Goal: Transaction & Acquisition: Purchase product/service

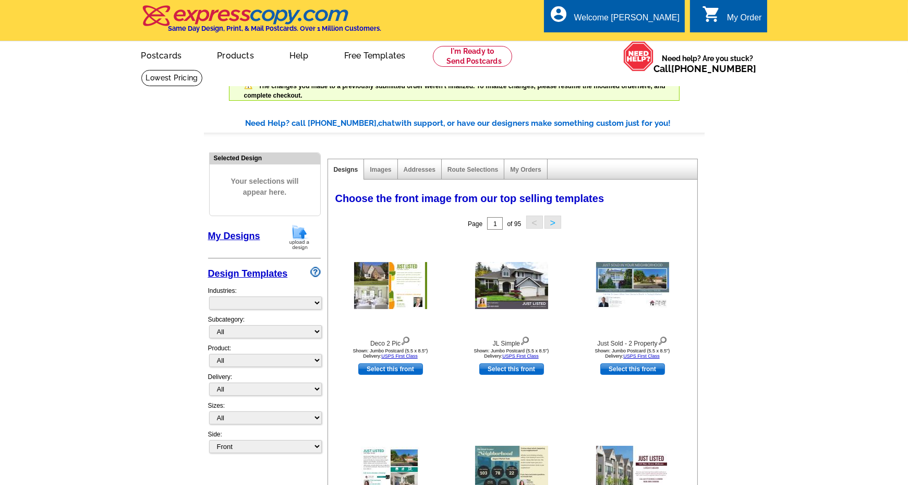
select select "785"
click at [235, 235] on link "My Designs" at bounding box center [234, 236] width 52 height 10
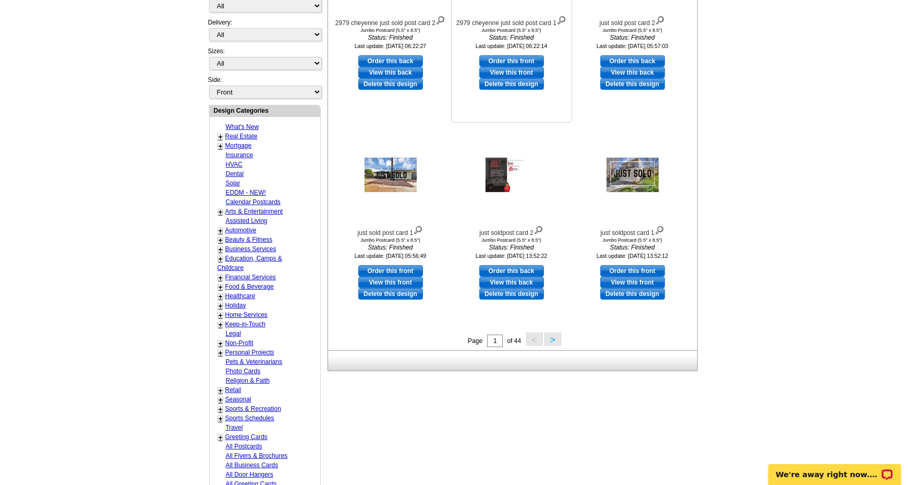
scroll to position [470, 0]
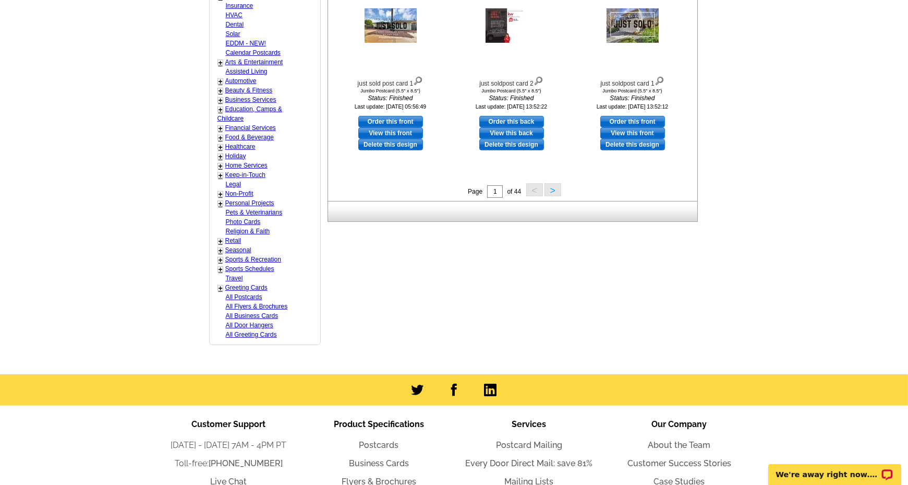
click at [551, 189] on button ">" at bounding box center [553, 189] width 17 height 13
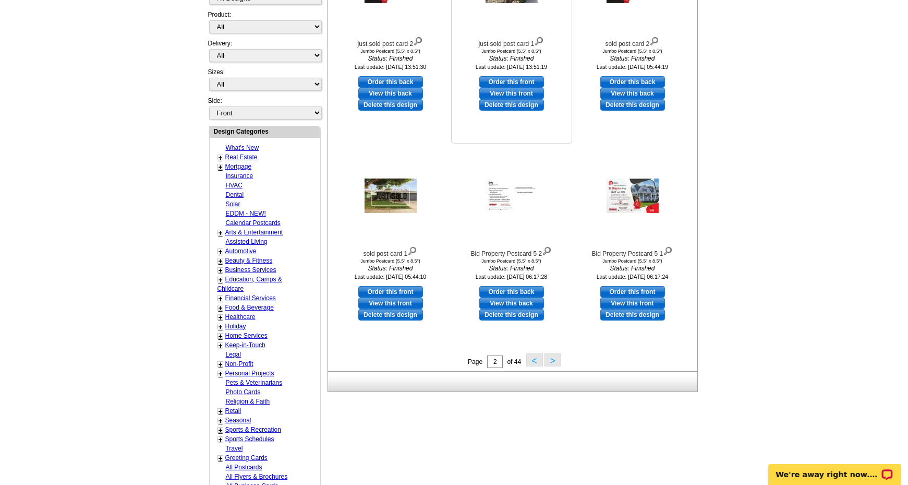
scroll to position [313, 0]
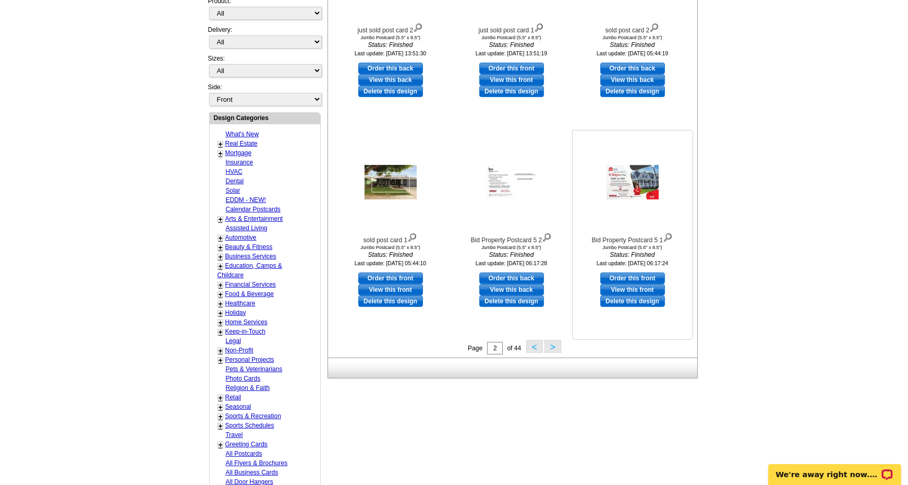
click at [624, 275] on link "Order this front" at bounding box center [632, 277] width 65 height 11
select select "2"
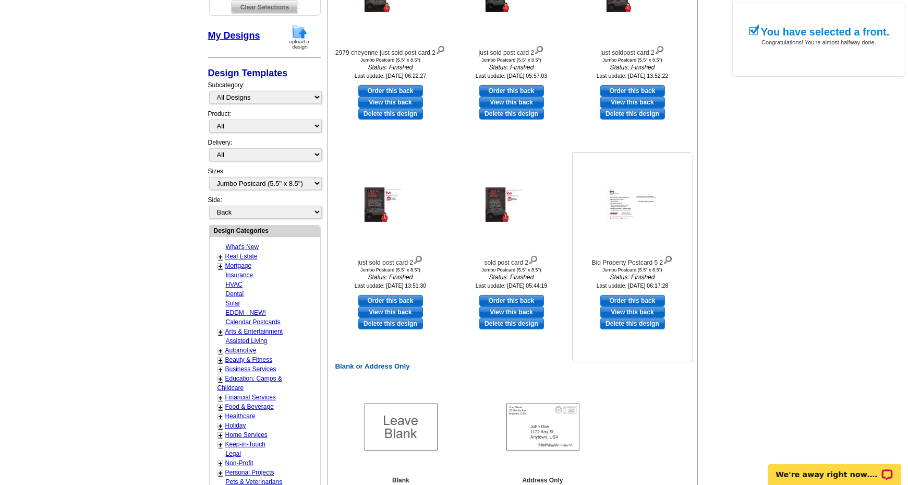
click at [616, 298] on link "Order this back" at bounding box center [632, 300] width 65 height 11
select select "front"
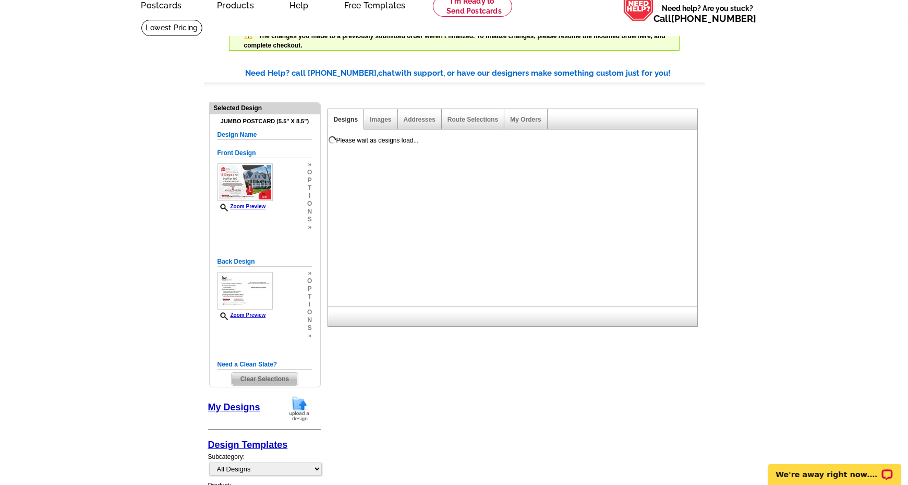
scroll to position [0, 0]
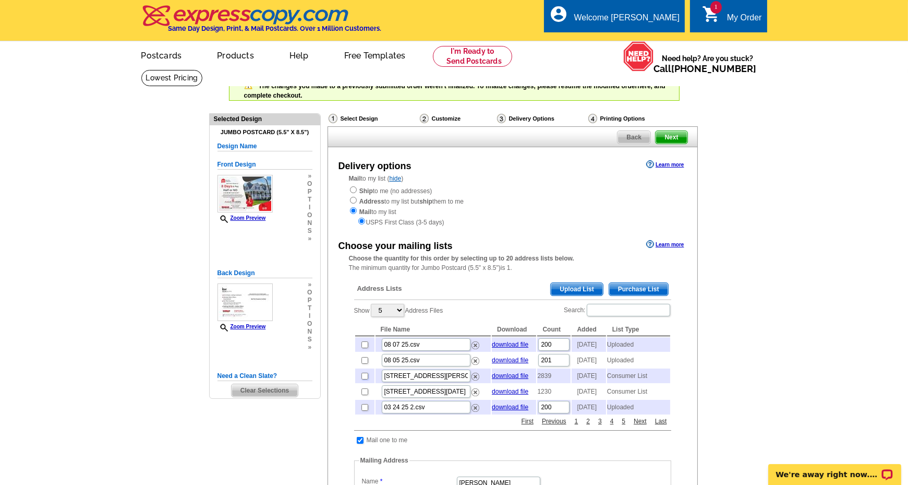
click at [362, 379] on input "checkbox" at bounding box center [365, 376] width 7 height 7
checkbox input "true"
drag, startPoint x: 362, startPoint y: 221, endPoint x: 379, endPoint y: 220, distance: 16.7
click at [362, 221] on input "radio" at bounding box center [361, 221] width 7 height 7
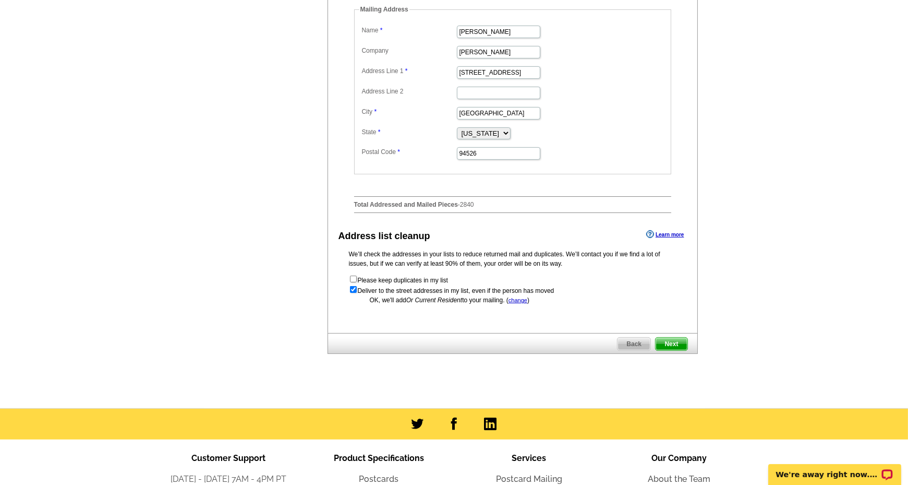
scroll to position [470, 0]
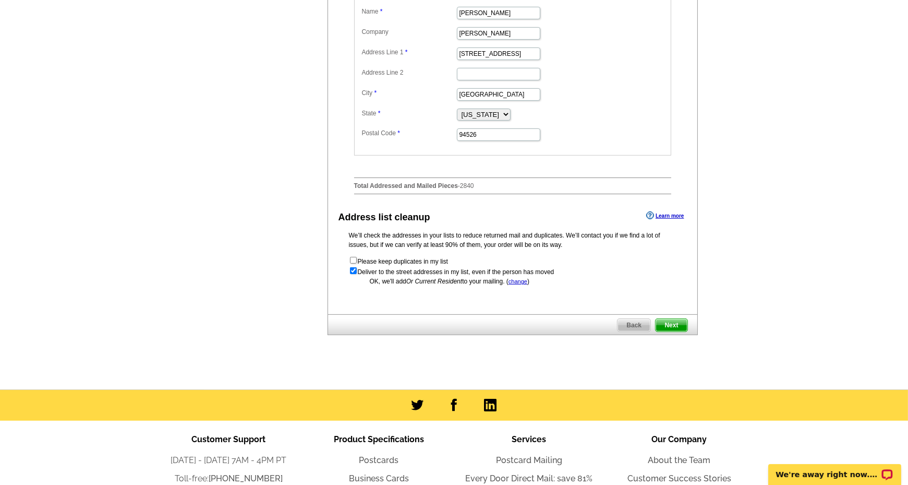
click at [683, 331] on span "Next" at bounding box center [671, 325] width 31 height 13
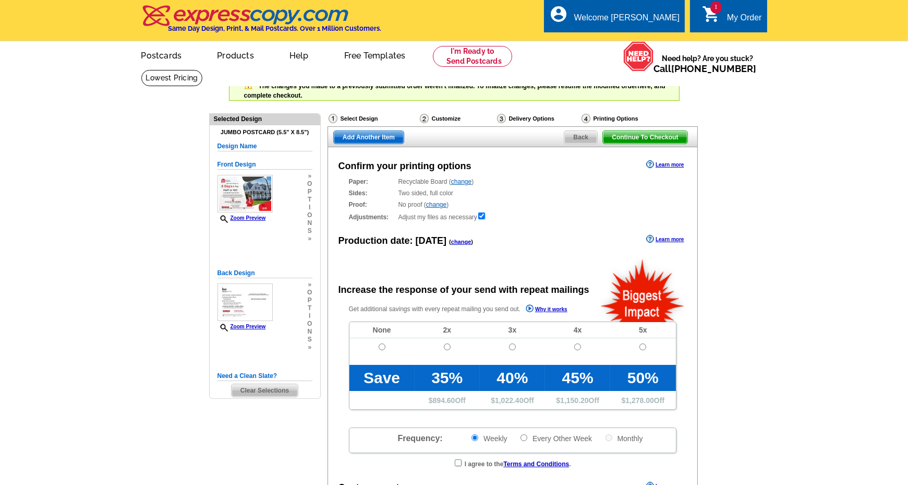
radio input "false"
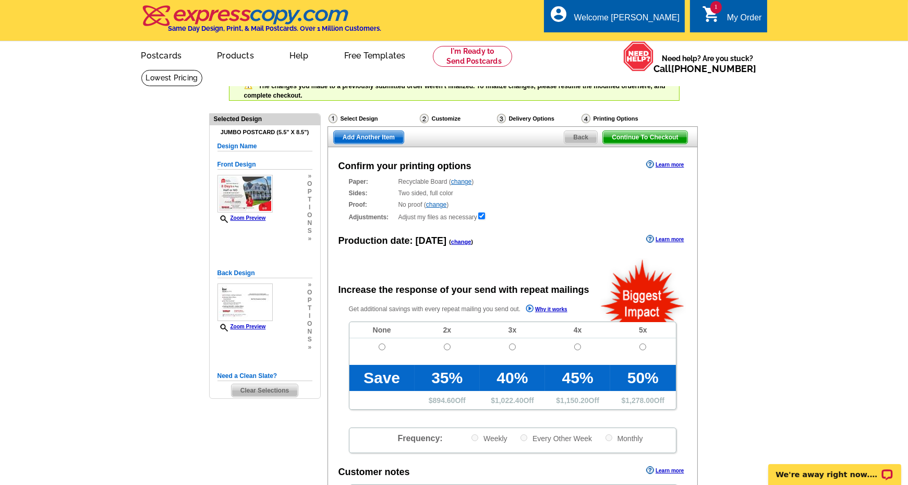
click at [374, 344] on td at bounding box center [382, 351] width 65 height 27
click at [382, 346] on input "radio" at bounding box center [382, 346] width 7 height 7
radio input "true"
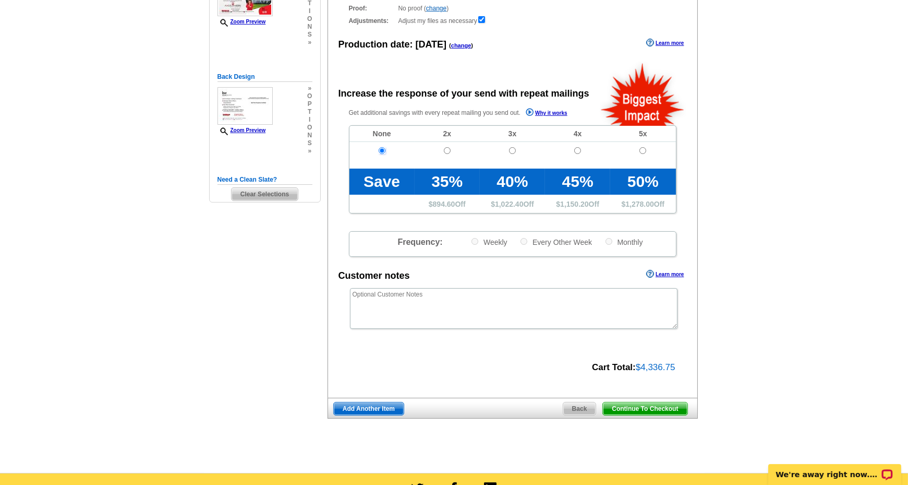
scroll to position [261, 0]
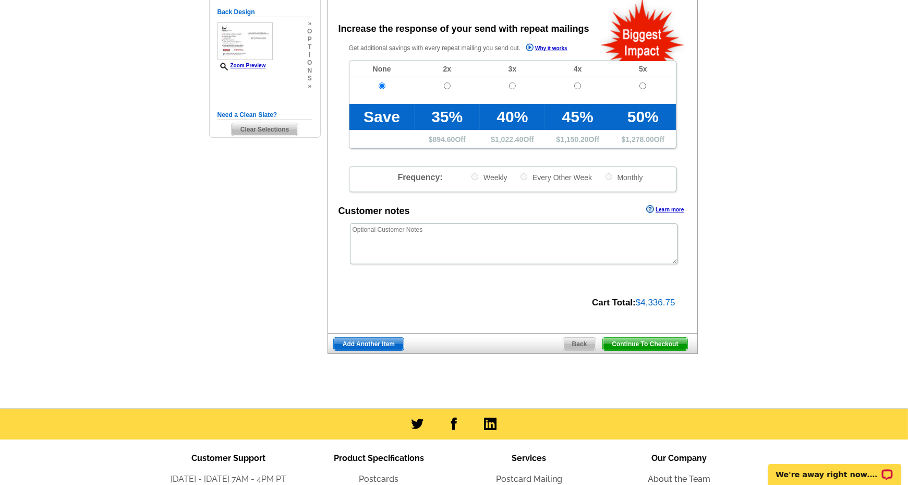
click at [662, 344] on span "Continue To Checkout" at bounding box center [645, 344] width 84 height 13
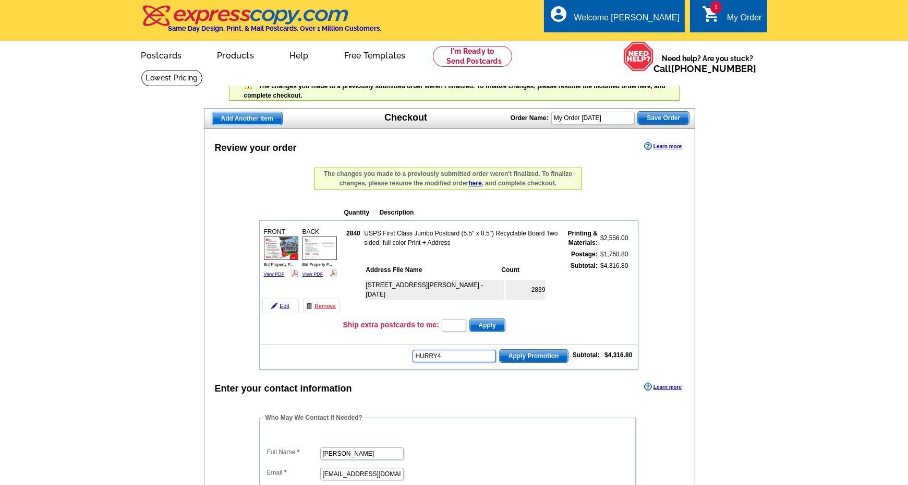
type input "HURRY40"
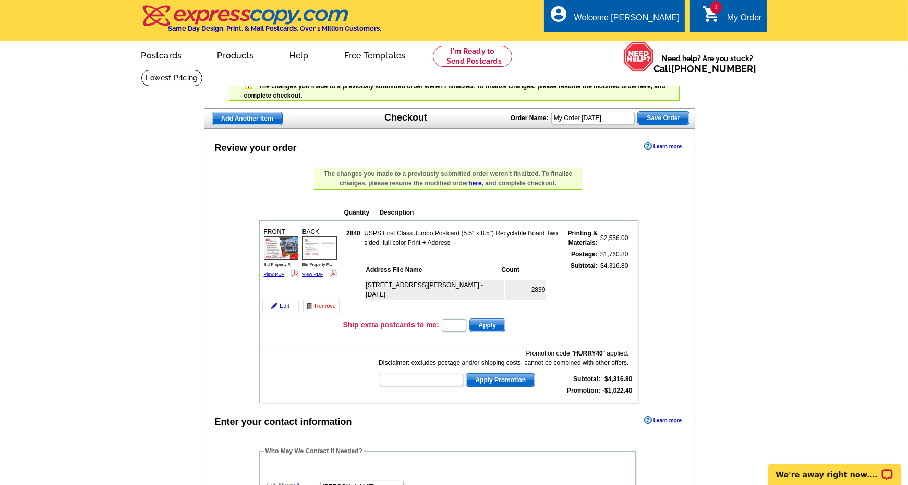
drag, startPoint x: 320, startPoint y: 305, endPoint x: 495, endPoint y: 44, distance: 314.7
click at [320, 305] on link "Remove" at bounding box center [321, 305] width 37 height 15
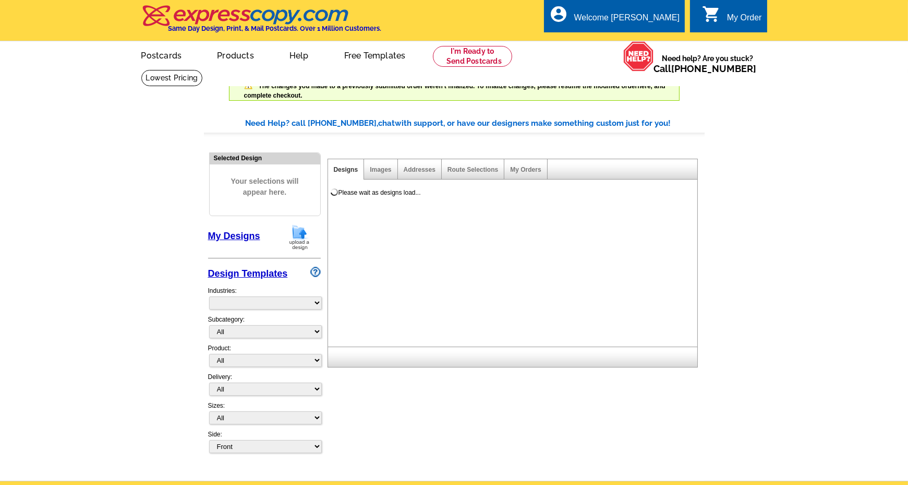
select select "785"
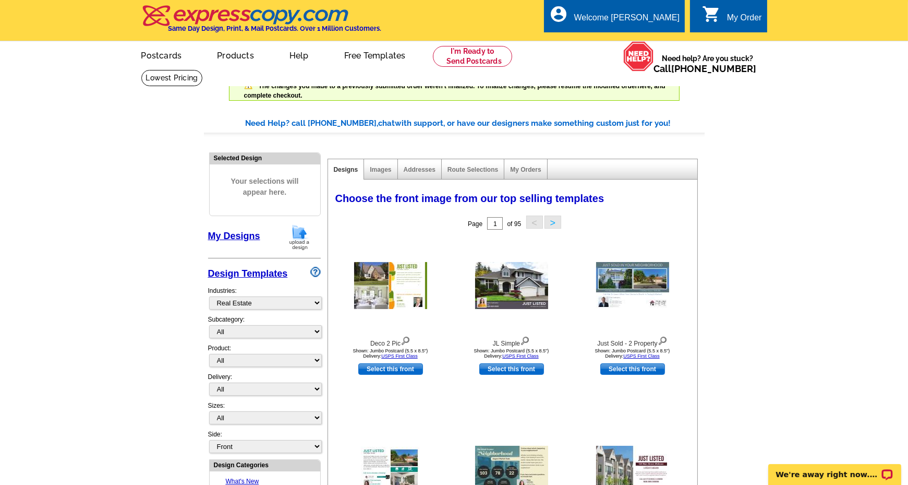
click at [226, 236] on link "My Designs" at bounding box center [234, 236] width 52 height 10
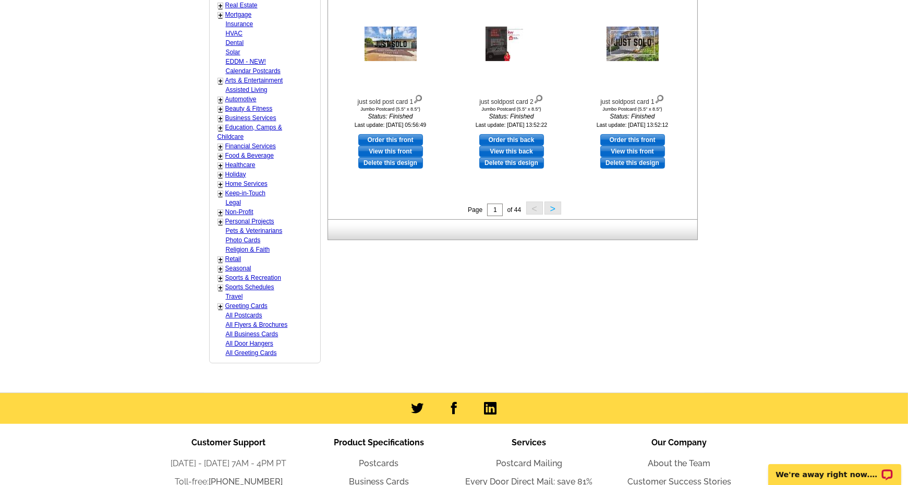
scroll to position [470, 0]
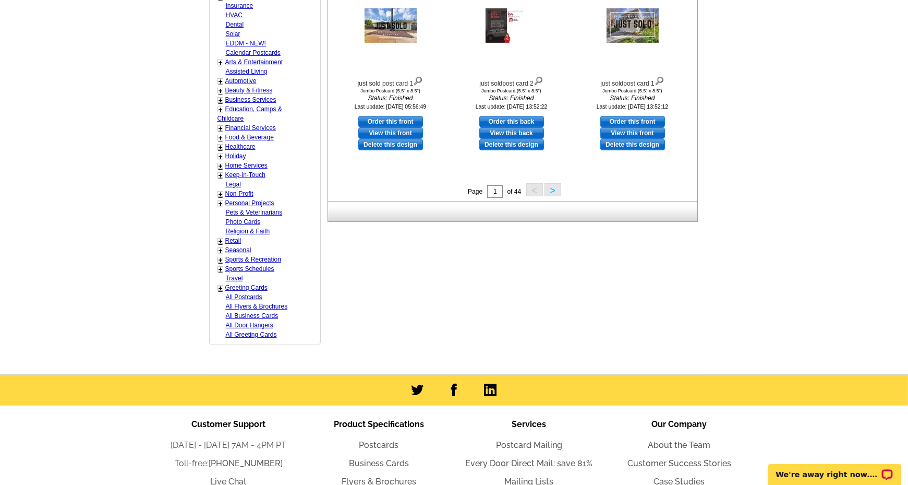
click at [555, 191] on button ">" at bounding box center [553, 189] width 17 height 13
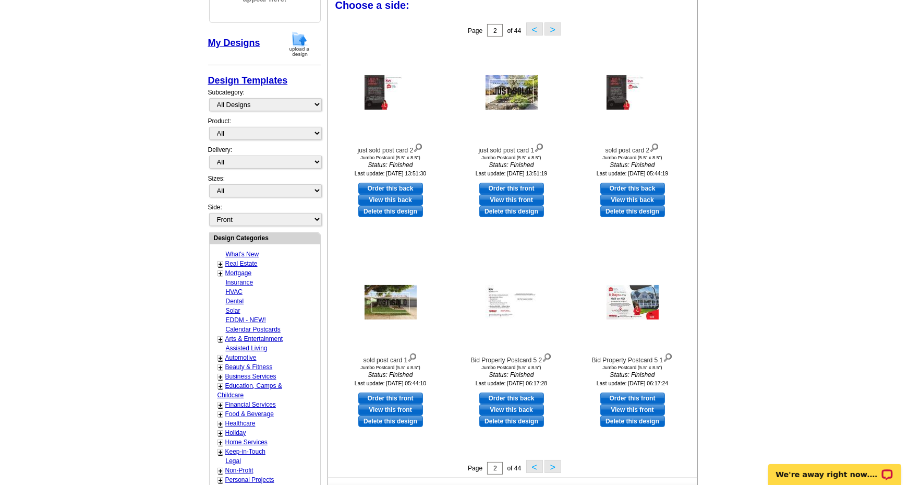
scroll to position [186, 0]
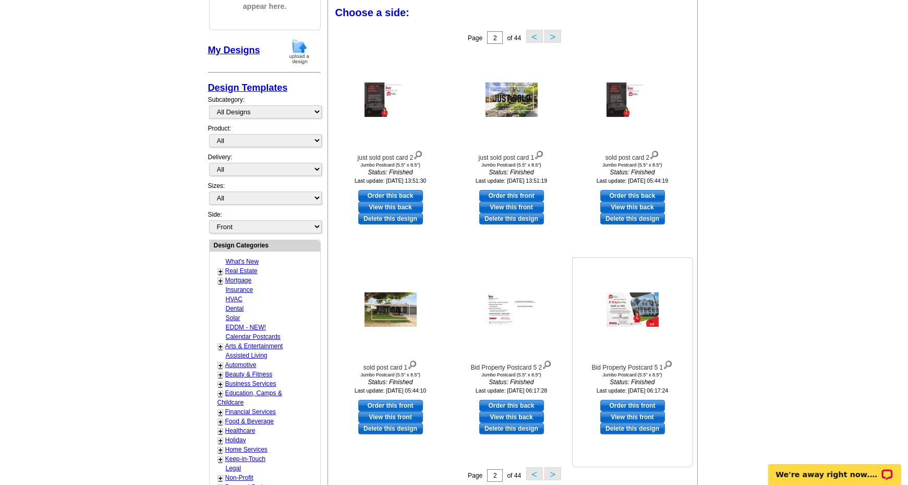
click at [641, 403] on link "Order this front" at bounding box center [632, 405] width 65 height 11
select select "2"
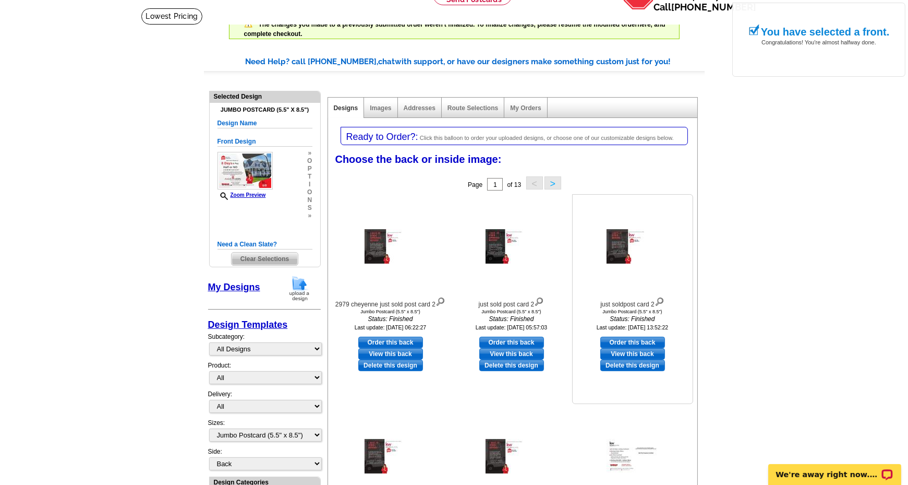
scroll to position [261, 0]
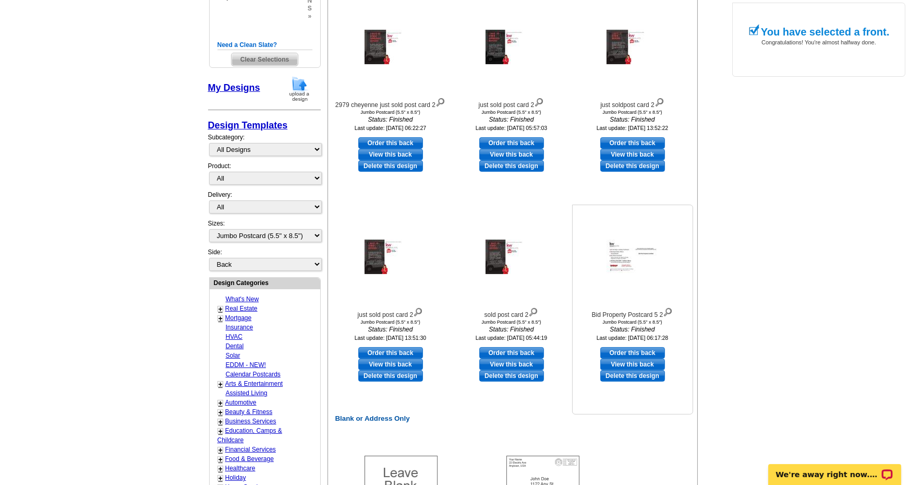
click at [630, 352] on link "Order this back" at bounding box center [632, 352] width 65 height 11
select select "front"
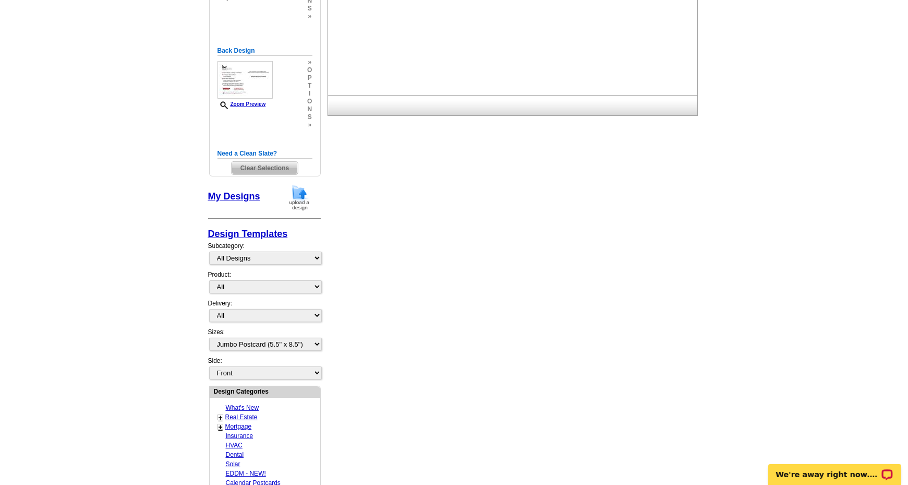
scroll to position [0, 0]
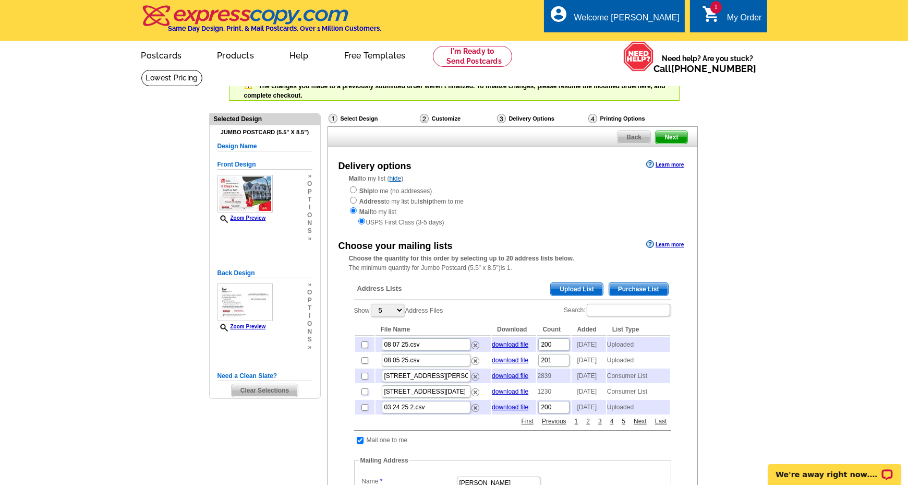
click at [365, 395] on input "checkbox" at bounding box center [365, 391] width 7 height 7
checkbox input "true"
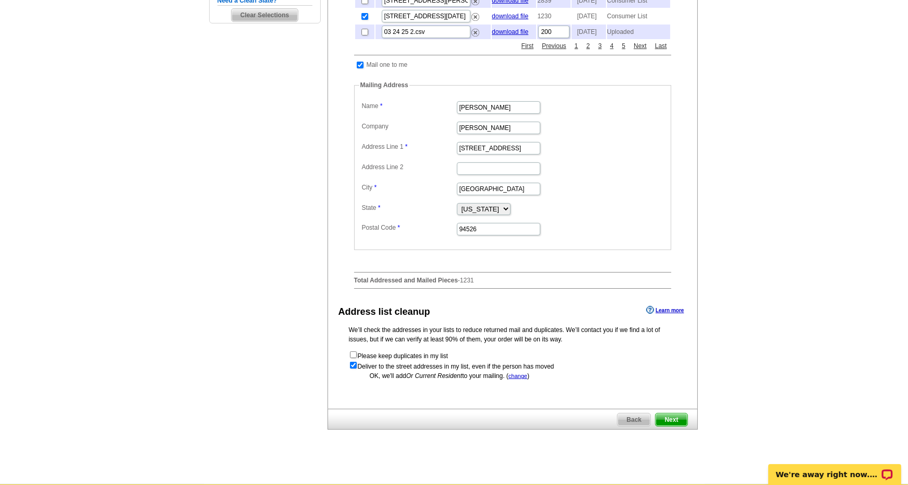
scroll to position [417, 0]
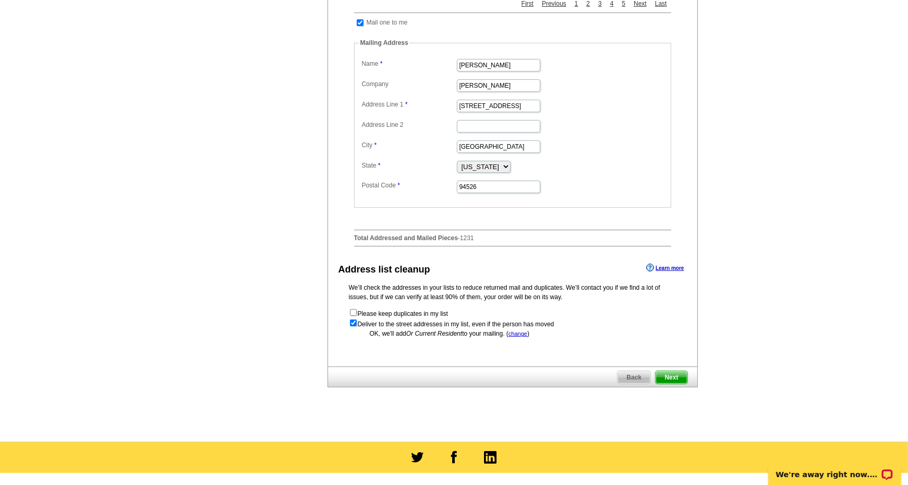
click at [672, 383] on span "Next" at bounding box center [671, 377] width 31 height 13
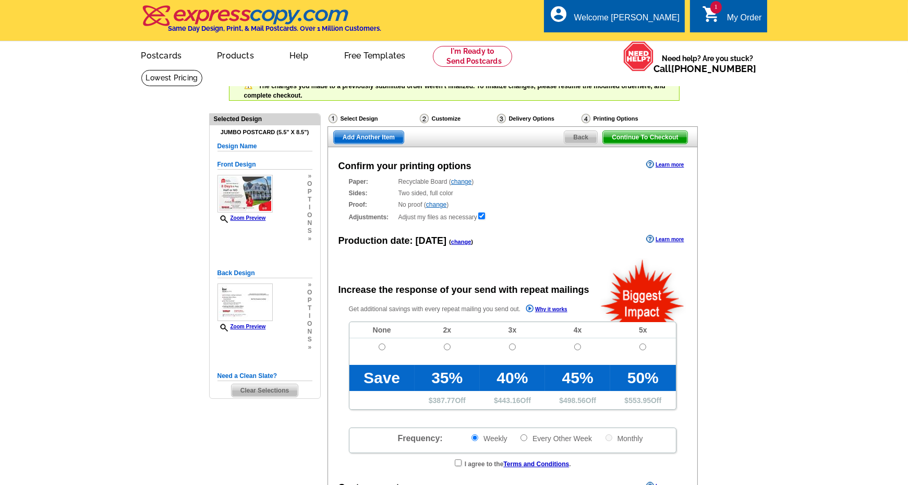
radio input "false"
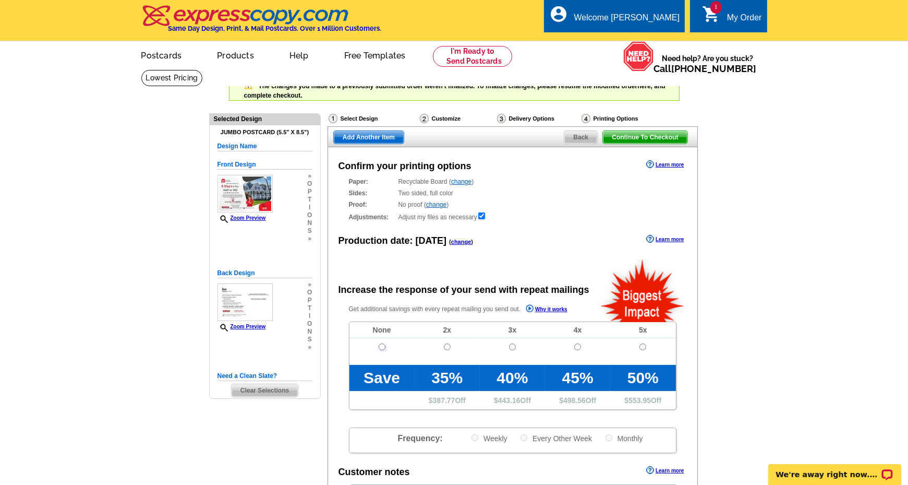
click at [382, 346] on input "radio" at bounding box center [382, 346] width 7 height 7
radio input "true"
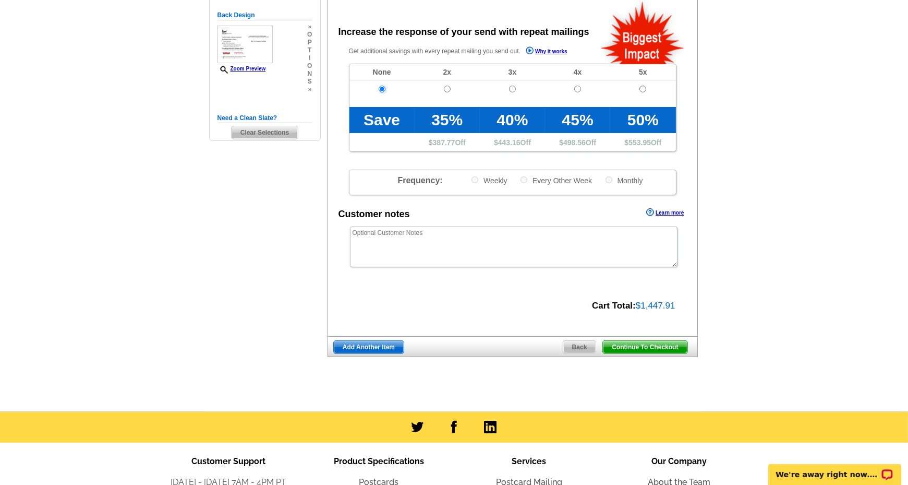
scroll to position [261, 0]
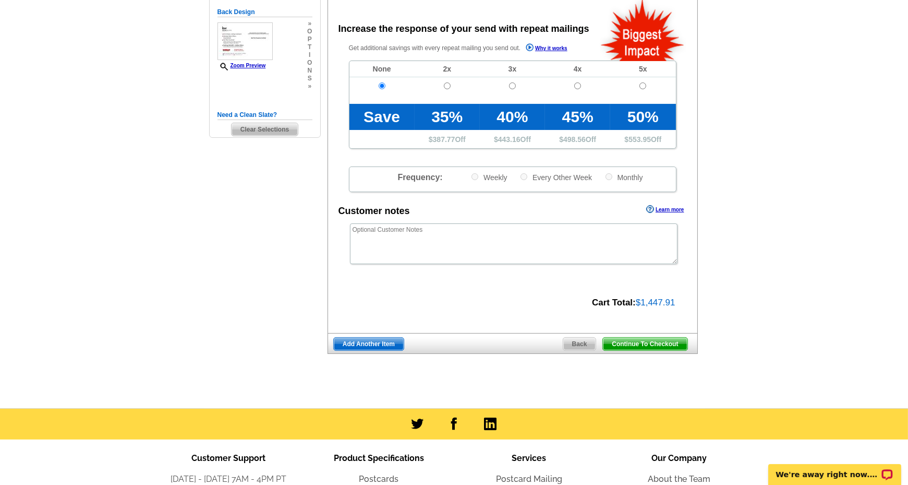
click at [653, 343] on span "Continue To Checkout" at bounding box center [645, 344] width 84 height 13
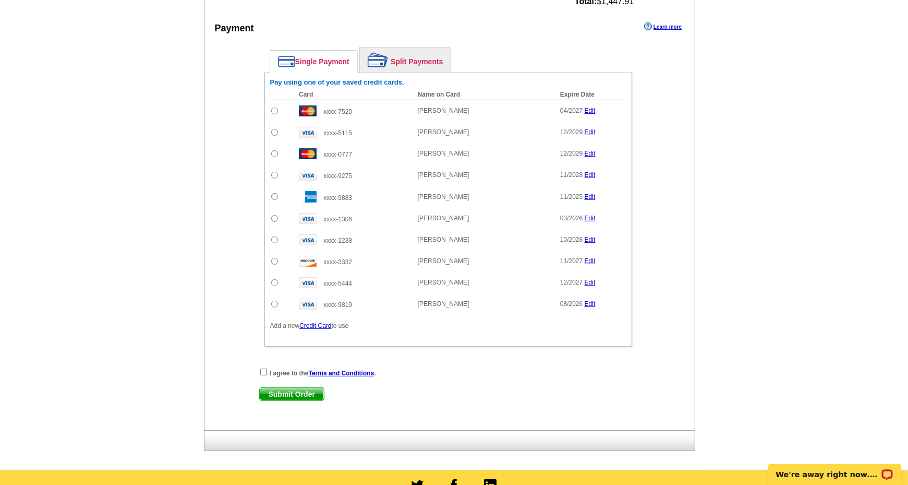
scroll to position [574, 0]
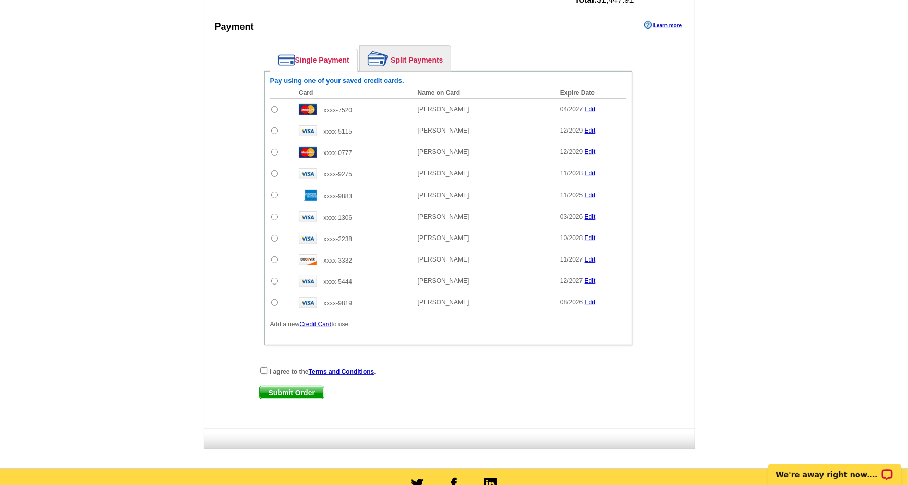
click at [318, 320] on link "Credit Card" at bounding box center [315, 323] width 32 height 7
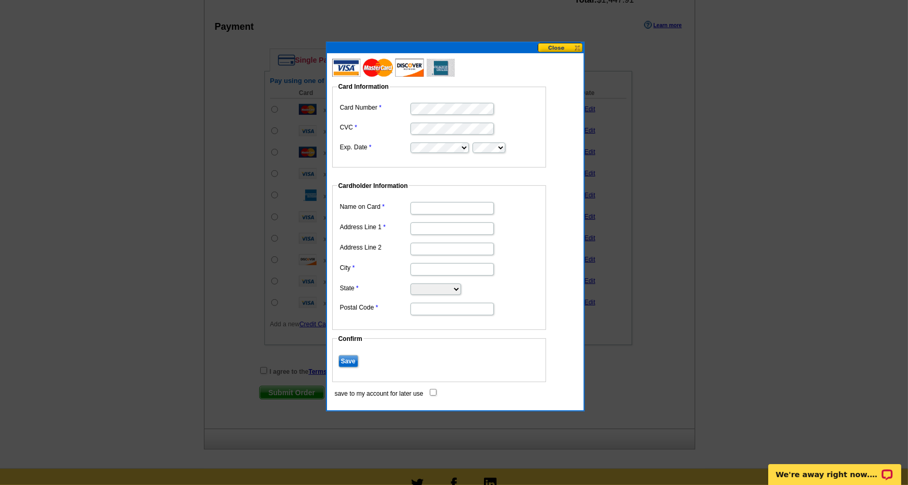
scroll to position [0, 0]
click at [440, 211] on input "Name on Card" at bounding box center [452, 208] width 83 height 13
type input "[PERSON_NAME]"
type input "[STREET_ADDRESS]"
type input "San Ramon"
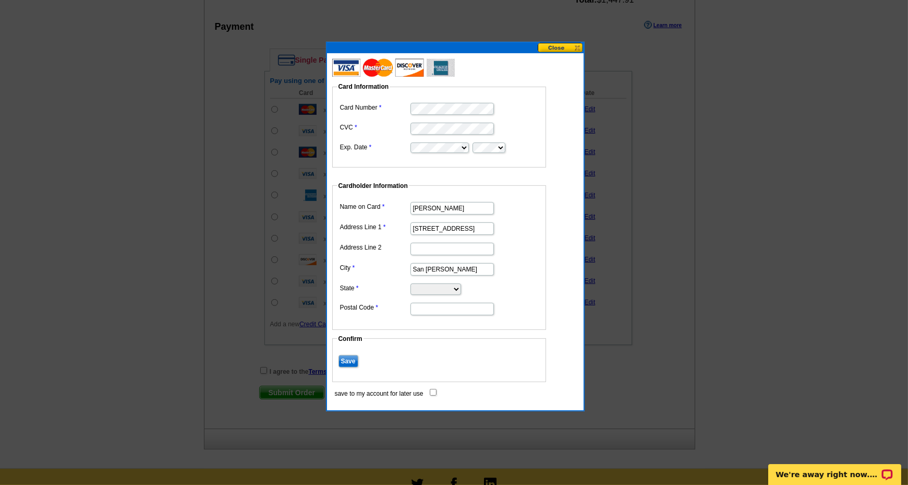
select select "CA"
type input "94583"
click at [434, 389] on input "save to my account for later use" at bounding box center [433, 392] width 7 height 7
checkbox input "true"
click at [346, 356] on input "Save" at bounding box center [349, 361] width 20 height 13
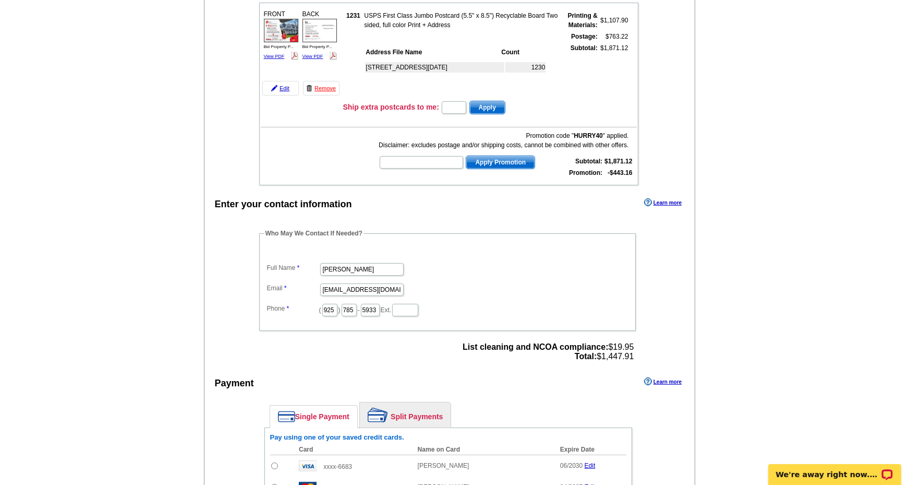
scroll to position [365, 0]
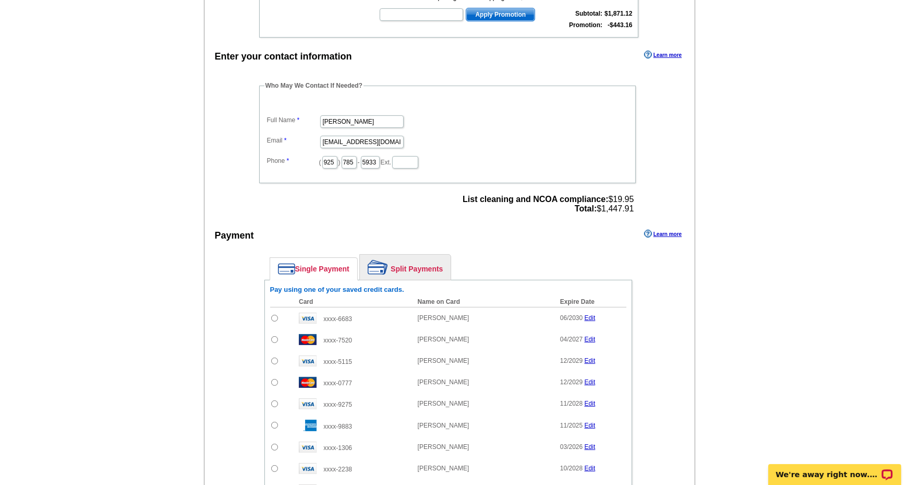
click at [274, 315] on input "radio" at bounding box center [274, 318] width 7 height 7
radio input "true"
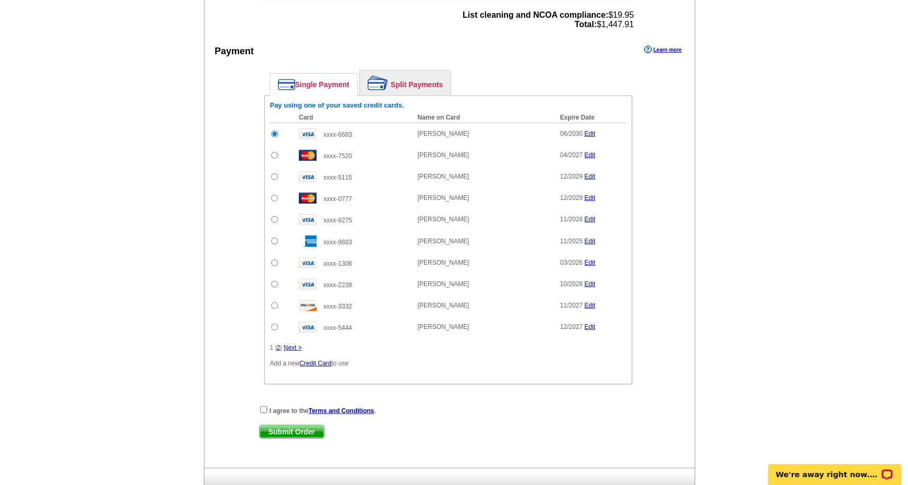
scroll to position [626, 0]
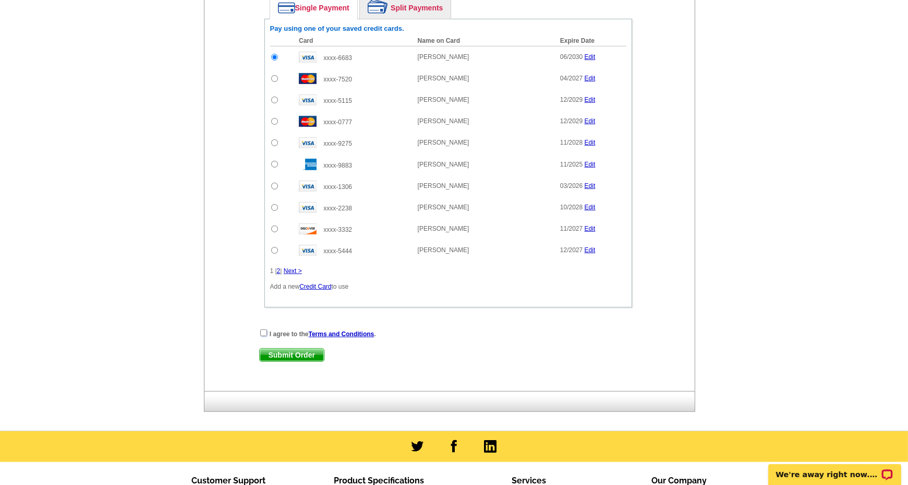
click at [262, 329] on input "checkbox" at bounding box center [263, 332] width 7 height 7
checkbox input "true"
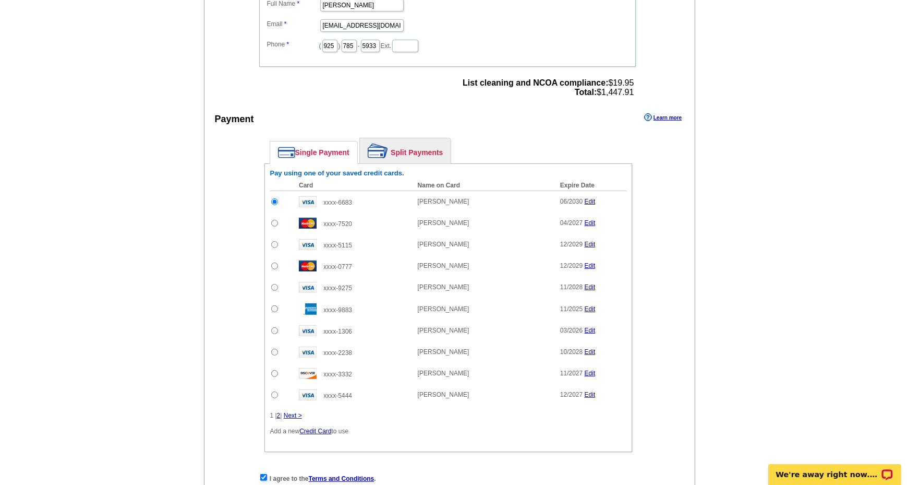
scroll to position [522, 0]
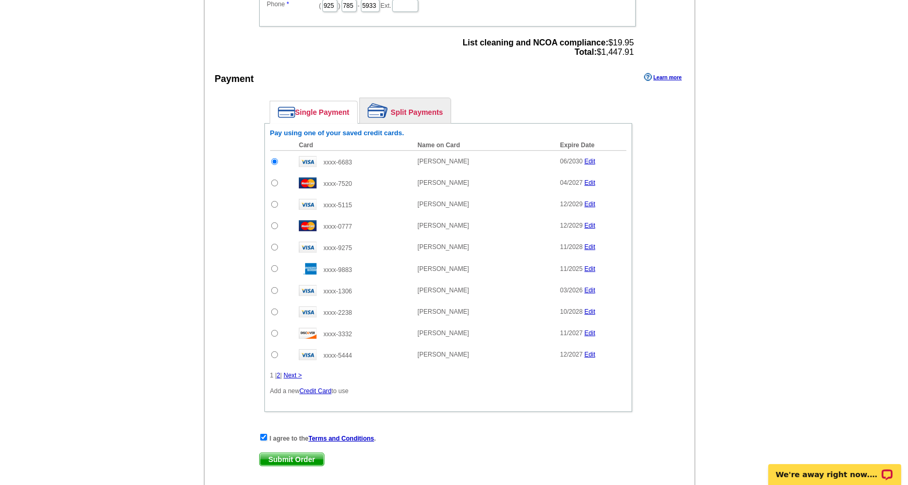
click at [288, 453] on span "Submit Order" at bounding box center [292, 459] width 64 height 13
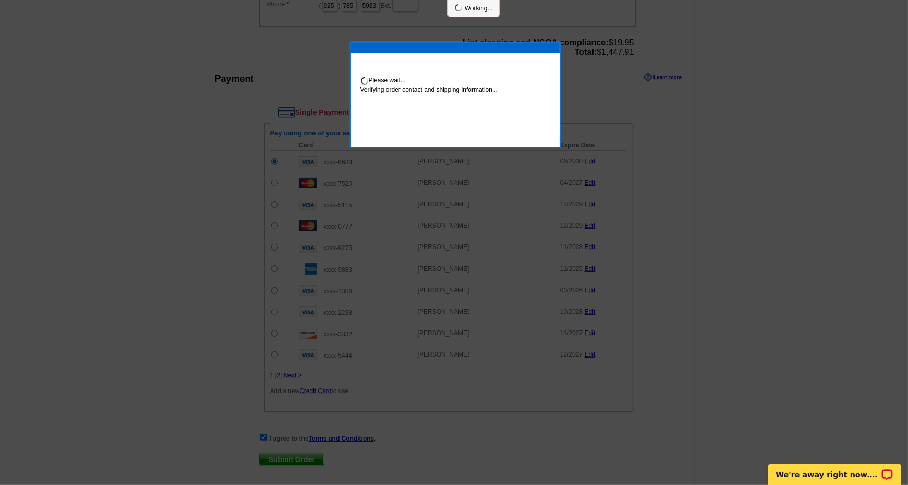
scroll to position [518, 0]
